Goal: Task Accomplishment & Management: Manage account settings

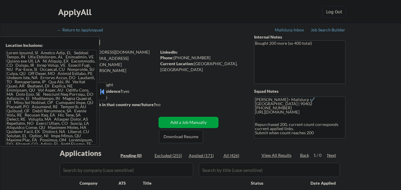
click at [102, 94] on button at bounding box center [102, 91] width 7 height 9
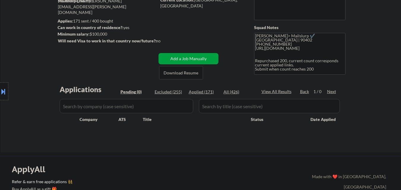
scroll to position [59, 0]
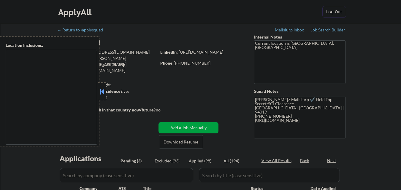
select select ""pending""
type textarea "[GEOGRAPHIC_DATA], [GEOGRAPHIC_DATA] [GEOGRAPHIC_DATA], [GEOGRAPHIC_DATA] [GEOG…"
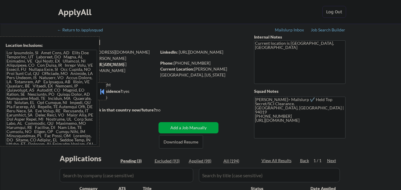
click at [102, 93] on button at bounding box center [102, 91] width 7 height 9
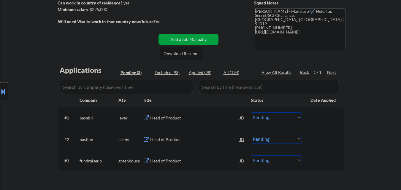
scroll to position [89, 0]
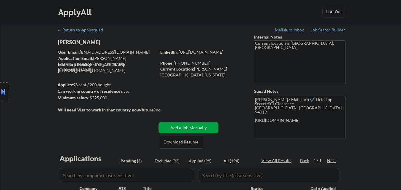
select select ""pending""
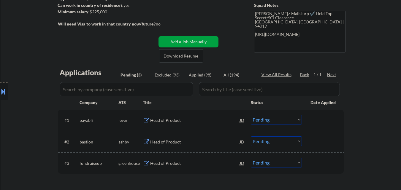
scroll to position [89, 0]
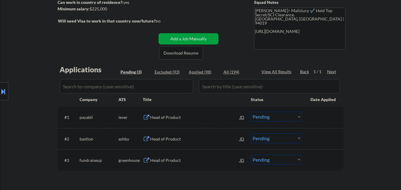
click at [161, 122] on div "Head of Product" at bounding box center [195, 117] width 90 height 11
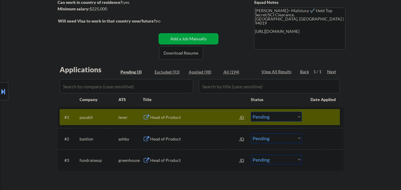
click at [160, 140] on div "Head of Product" at bounding box center [195, 139] width 90 height 6
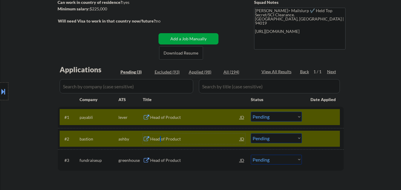
click at [317, 138] on div at bounding box center [324, 139] width 26 height 11
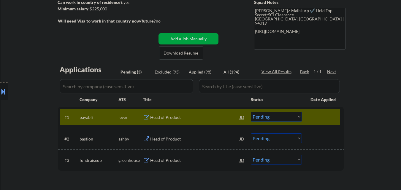
click at [270, 117] on select "Choose an option... Pending Applied Excluded (Questions) Excluded (Expired) Exc…" at bounding box center [276, 117] width 51 height 10
click at [251, 112] on select "Choose an option... Pending Applied Excluded (Questions) Excluded (Expired) Exc…" at bounding box center [276, 117] width 51 height 10
click at [163, 137] on div "Head of Product" at bounding box center [195, 139] width 90 height 6
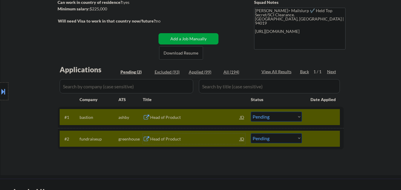
click at [321, 137] on div at bounding box center [324, 139] width 26 height 11
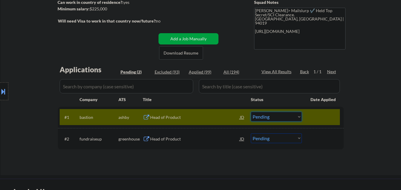
click at [273, 117] on select "Choose an option... Pending Applied Excluded (Questions) Excluded (Expired) Exc…" at bounding box center [276, 117] width 51 height 10
click at [251, 112] on select "Choose an option... Pending Applied Excluded (Questions) Excluded (Expired) Exc…" at bounding box center [276, 117] width 51 height 10
click at [169, 139] on div "Head of Product" at bounding box center [195, 139] width 90 height 6
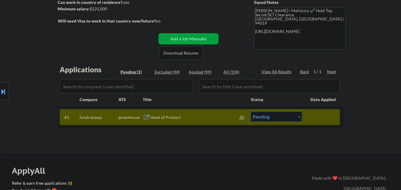
click at [268, 118] on select "Choose an option... Pending Applied Excluded (Questions) Excluded (Expired) Exc…" at bounding box center [276, 117] width 51 height 10
select select ""excluded__other_""
click at [251, 112] on select "Choose an option... Pending Applied Excluded (Questions) Excluded (Expired) Exc…" at bounding box center [276, 117] width 51 height 10
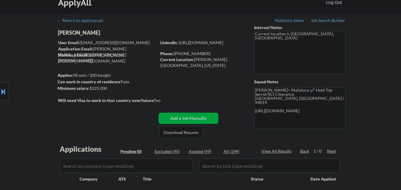
scroll to position [0, 0]
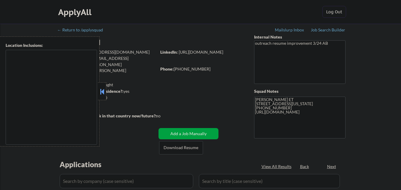
type textarea "Arlington, VA Alexandria, VA Bethesda, MD Silver Spring, MD Falls Church, VA Hy…"
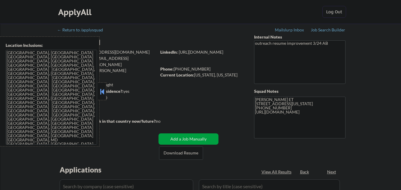
click at [103, 91] on button at bounding box center [102, 91] width 7 height 9
select select ""pending""
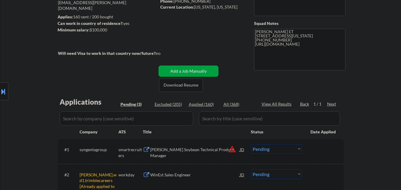
scroll to position [119, 0]
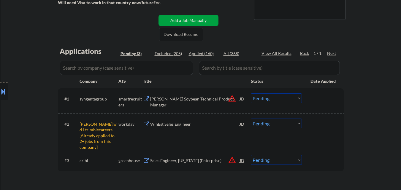
click at [284, 123] on select "Choose an option... Pending Applied Excluded (Questions) Excluded (Expired) Exc…" at bounding box center [276, 124] width 51 height 10
click at [251, 119] on select "Choose an option... Pending Applied Excluded (Questions) Excluded (Expired) Exc…" at bounding box center [276, 124] width 51 height 10
select select ""pending""
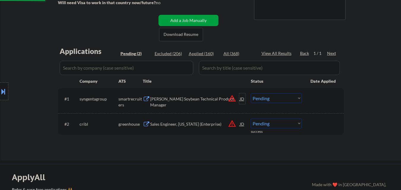
click at [240, 99] on div "JD" at bounding box center [242, 99] width 6 height 11
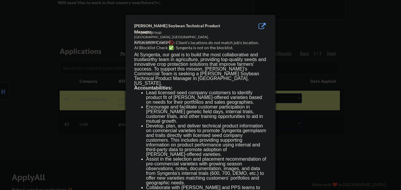
click at [310, 133] on div at bounding box center [200, 95] width 401 height 190
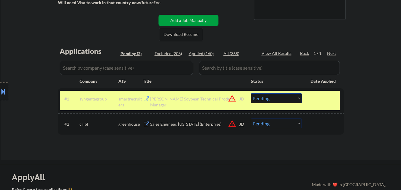
click at [5, 89] on button at bounding box center [3, 92] width 7 height 10
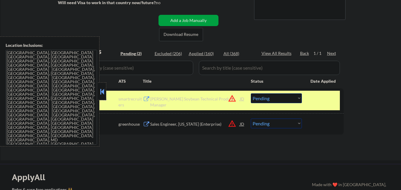
click at [101, 92] on button at bounding box center [102, 91] width 7 height 9
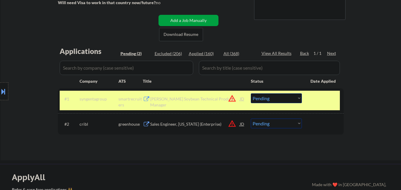
click at [172, 103] on div "GreenLeaf Soybean Technical Product Manager" at bounding box center [195, 99] width 90 height 11
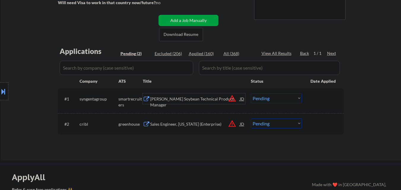
click at [273, 99] on select "Choose an option... Pending Applied Excluded (Questions) Excluded (Expired) Exc…" at bounding box center [276, 99] width 51 height 10
click at [251, 94] on select "Choose an option... Pending Applied Excluded (Questions) Excluded (Expired) Exc…" at bounding box center [276, 99] width 51 height 10
click at [190, 127] on div "Sales Engineer, Ohio (Enterprise)" at bounding box center [195, 124] width 90 height 11
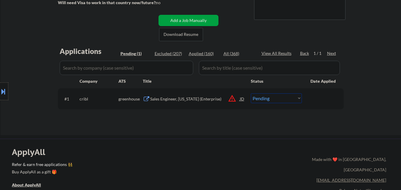
click at [277, 102] on select "Choose an option... Pending Applied Excluded (Questions) Excluded (Expired) Exc…" at bounding box center [276, 99] width 51 height 10
select select ""excluded__location_""
click at [251, 94] on select "Choose an option... Pending Applied Excluded (Questions) Excluded (Expired) Exc…" at bounding box center [276, 99] width 51 height 10
click at [282, 142] on div "ApplyAll Refer & earn free applications 👯‍♀️ Buy ApplyAll as a gift 🎁 About App…" at bounding box center [200, 185] width 401 height 92
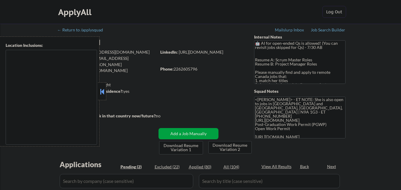
type textarea "[GEOGRAPHIC_DATA], ON [GEOGRAPHIC_DATA], ON [GEOGRAPHIC_DATA], ON [GEOGRAPHIC_D…"
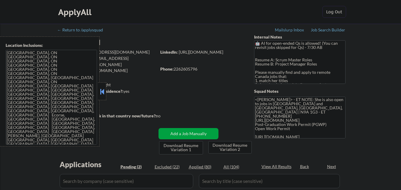
click at [103, 90] on button at bounding box center [102, 91] width 7 height 9
select select ""pending""
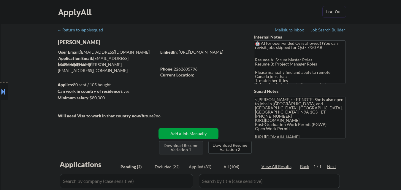
scroll to position [59, 0]
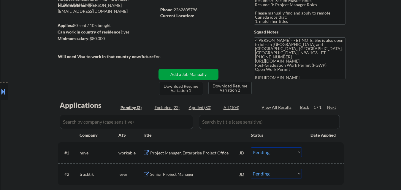
click at [175, 151] on div "Project Manager, Enterprise Project Office" at bounding box center [195, 153] width 90 height 6
